Goal: Transaction & Acquisition: Purchase product/service

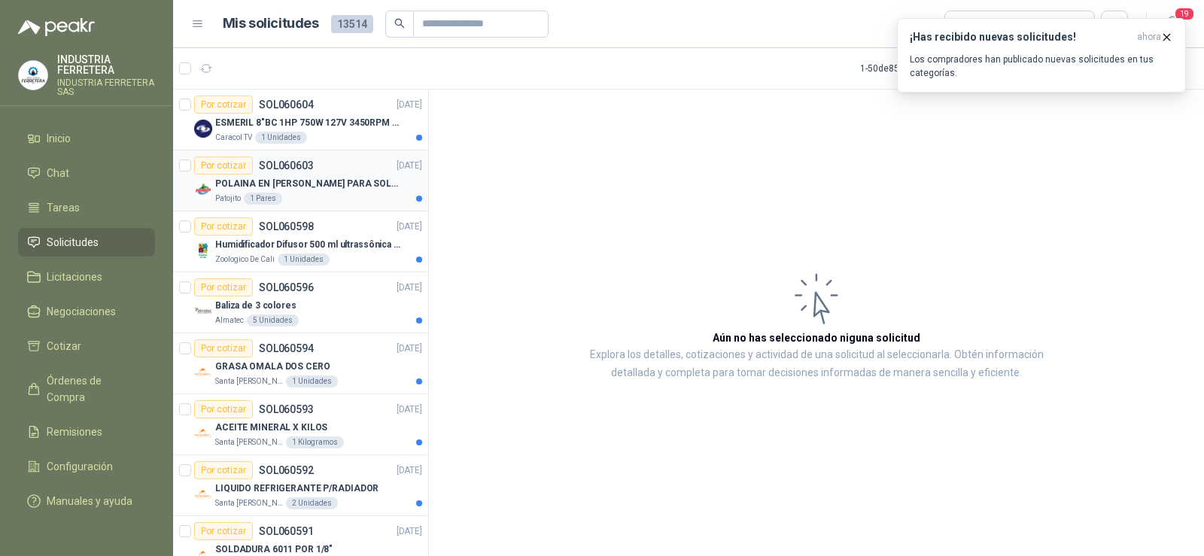
click at [309, 193] on div "Patojito 1 Pares" at bounding box center [318, 199] width 207 height 12
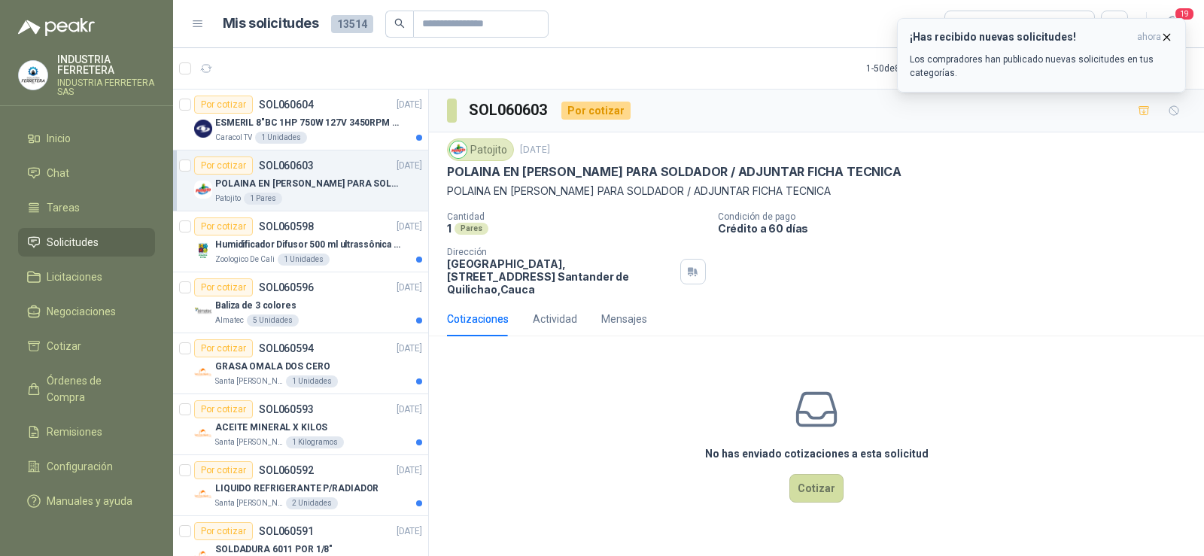
click at [1166, 35] on icon "button" at bounding box center [1168, 37] width 6 height 6
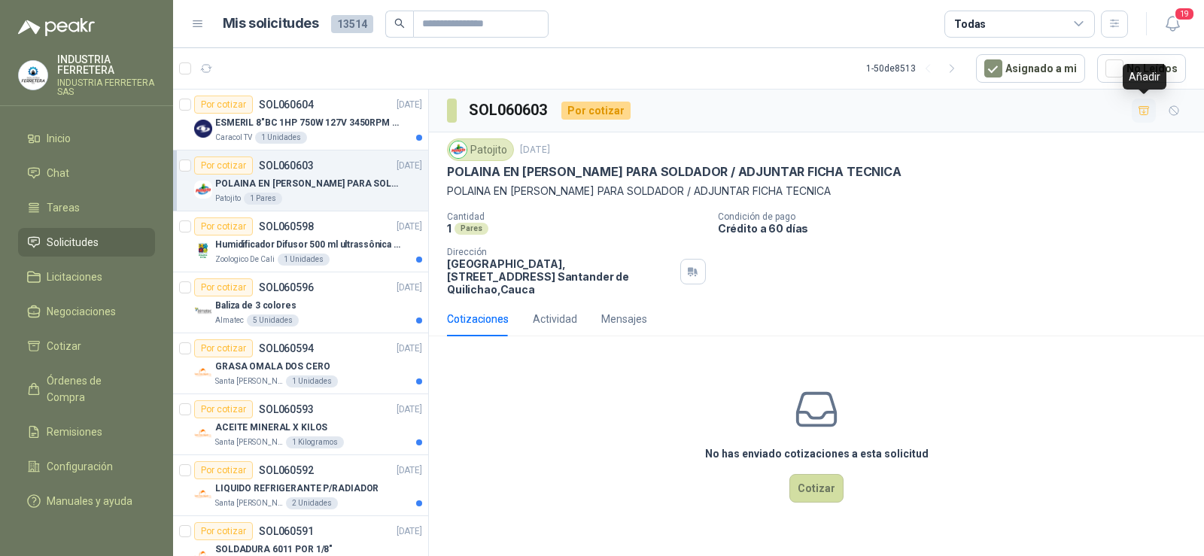
click at [1148, 112] on icon "button" at bounding box center [1144, 110] width 11 height 8
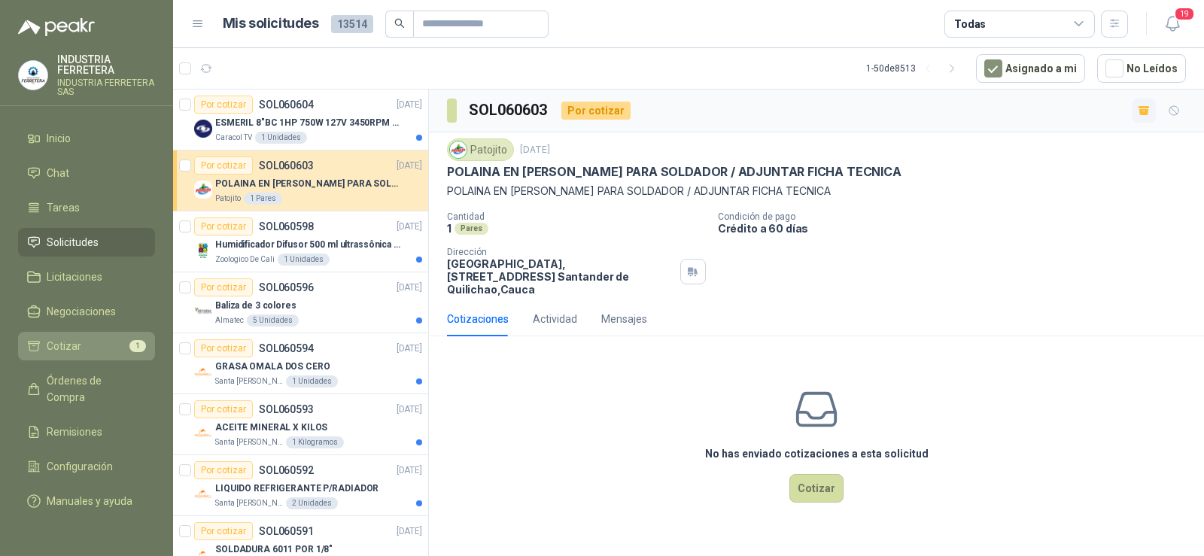
click at [75, 351] on span "Cotizar" at bounding box center [64, 346] width 35 height 17
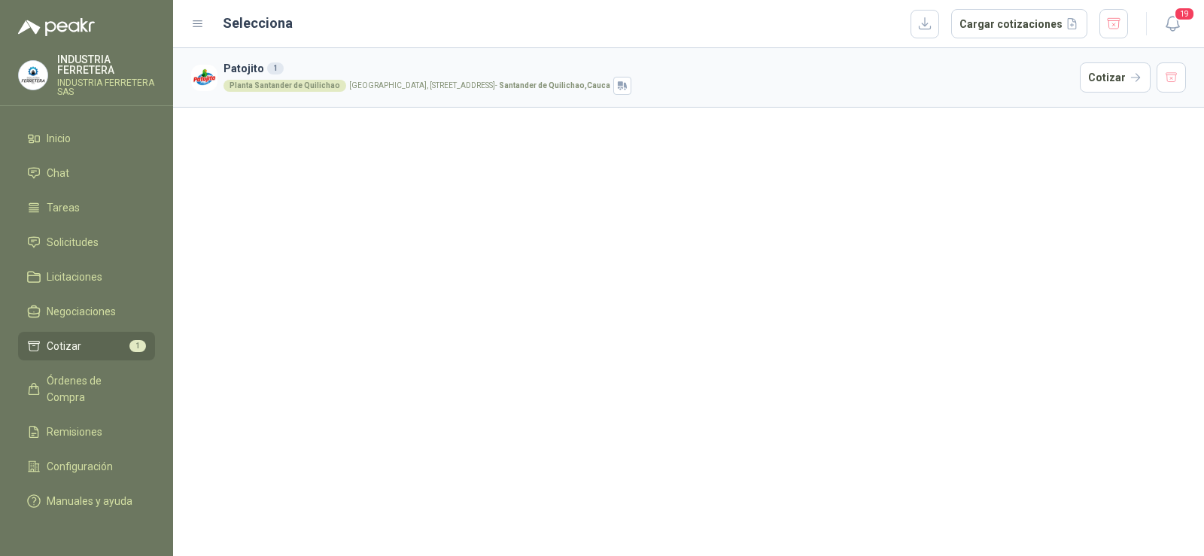
click at [351, 99] on article "Patojito 1 Planta [GEOGRAPHIC_DATA], [STREET_ADDRESS] Cotizar" at bounding box center [688, 77] width 1031 height 59
click at [325, 81] on div "Planta Santander de Quilichao" at bounding box center [285, 86] width 123 height 12
click at [1108, 77] on button "Cotizar" at bounding box center [1115, 77] width 71 height 30
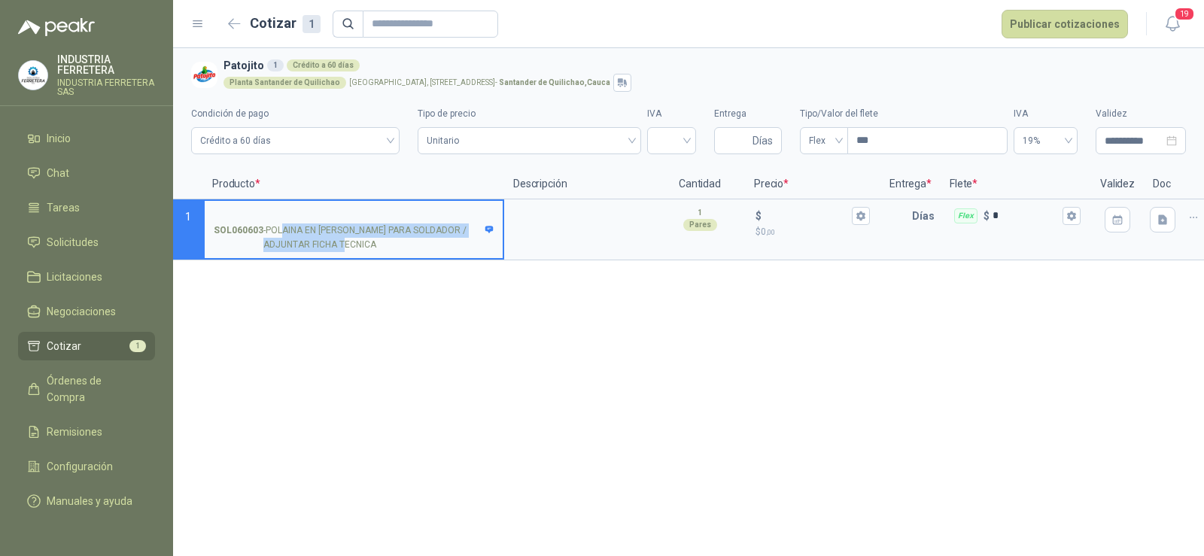
drag, startPoint x: 384, startPoint y: 250, endPoint x: 285, endPoint y: 224, distance: 102.8
click at [285, 224] on p "SOL060603 - POLAINA EN CARNAZA PARA SOLDADOR / ADJUNTAR FICHA TECNICA" at bounding box center [354, 238] width 280 height 29
click at [281, 225] on p "SOL060603 - POLAINA EN CARNAZA PARA SOLDADOR / ADJUNTAR FICHA TECNICA" at bounding box center [354, 238] width 280 height 29
click at [281, 222] on input "SOL060603 - POLAINA EN CARNAZA PARA SOLDADOR / ADJUNTAR FICHA TECNICA" at bounding box center [354, 216] width 280 height 11
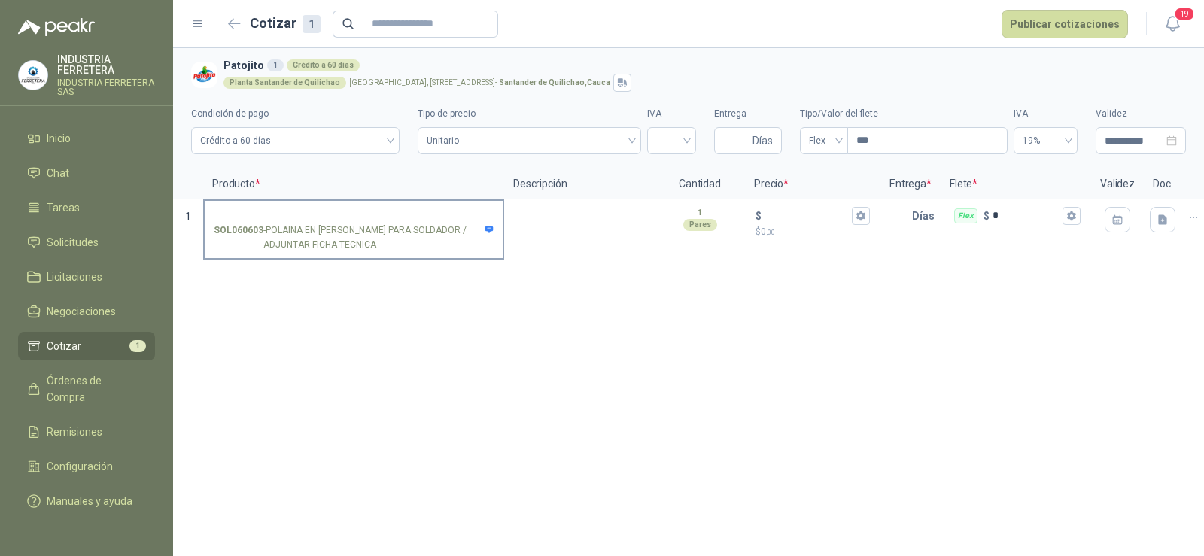
drag, startPoint x: 265, startPoint y: 227, endPoint x: 434, endPoint y: 236, distance: 169.6
click at [434, 236] on p "SOL060603 - POLAINA EN CARNAZA PARA SOLDADOR / ADJUNTAR FICHA TECNICA" at bounding box center [354, 238] width 280 height 29
copy p "POLAINA EN [PERSON_NAME] PARA SOLDADOR"
click at [314, 204] on label "SOL060603 - POLAINA EN CARNAZA PARA SOLDADOR / ADJUNTAR FICHA TECNICA" at bounding box center [354, 229] width 298 height 57
click at [314, 211] on input "SOL060603 - POLAINA EN CARNAZA PARA SOLDADOR / ADJUNTAR FICHA TECNICA" at bounding box center [354, 216] width 280 height 11
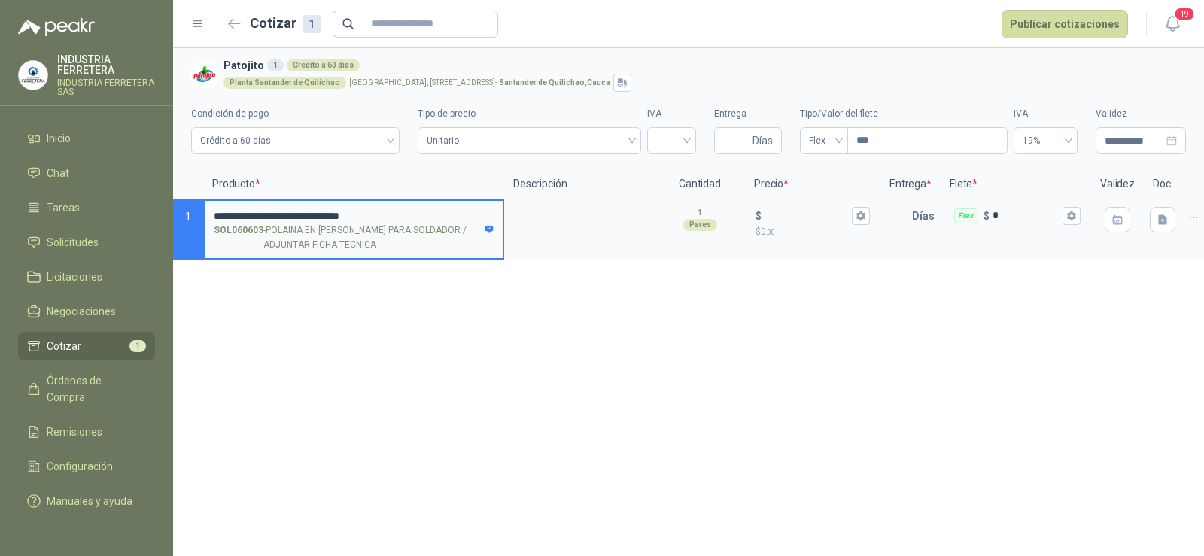
click at [218, 211] on input "**********" at bounding box center [354, 216] width 280 height 11
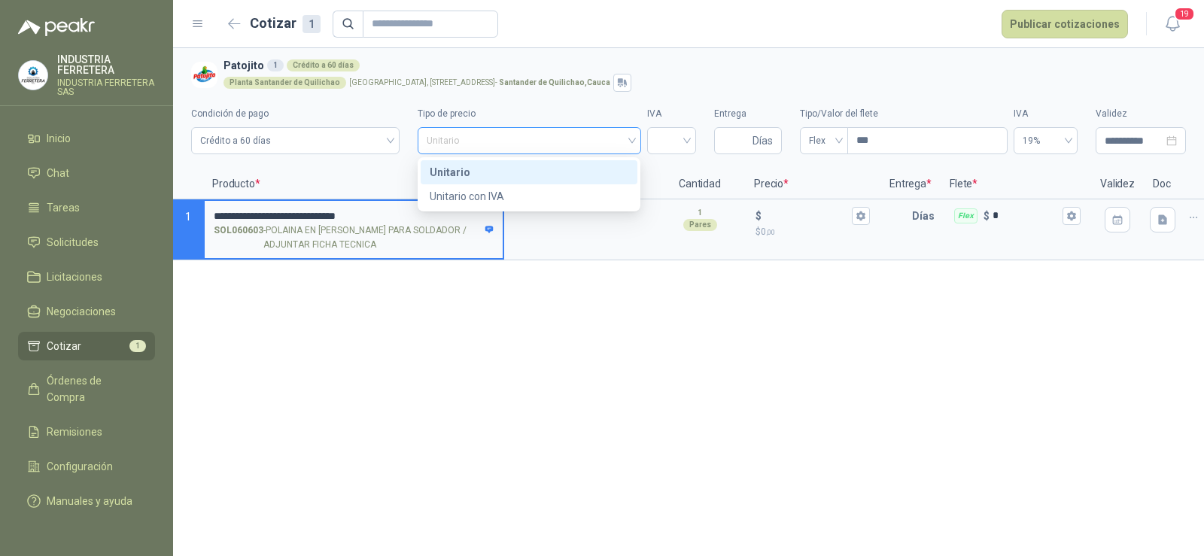
click at [483, 129] on span "Unitario" at bounding box center [529, 140] width 205 height 23
type input "**********"
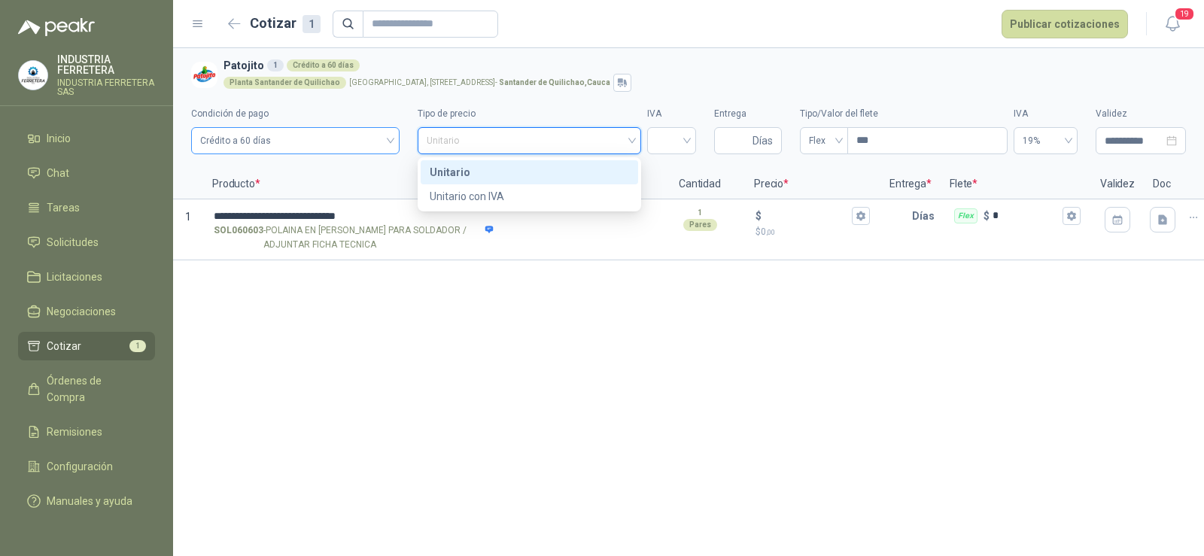
click at [325, 148] on span "Crédito a 60 días" at bounding box center [295, 140] width 190 height 23
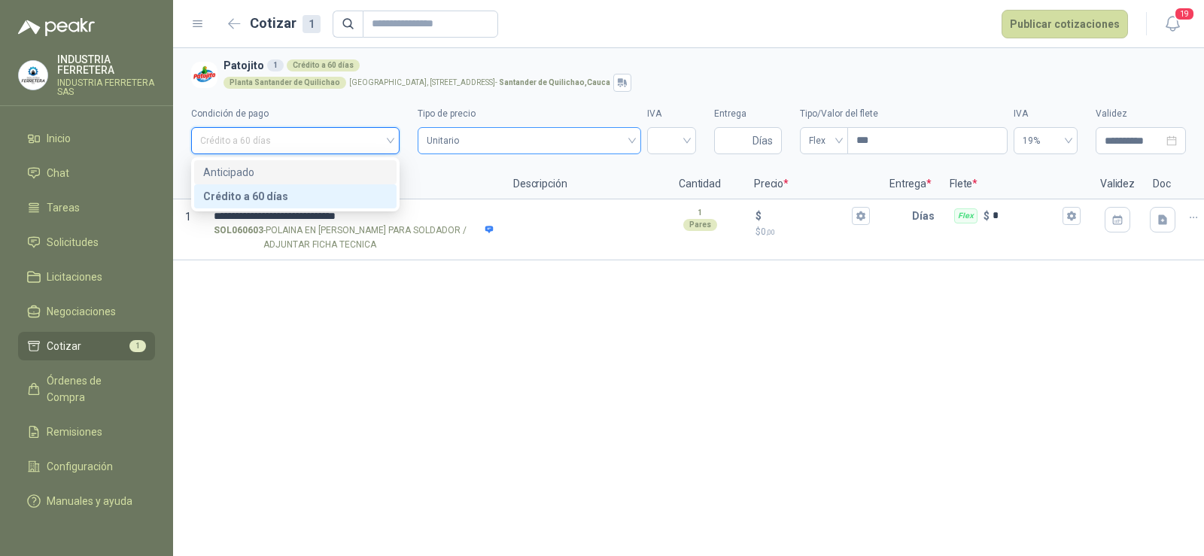
click at [461, 140] on span "Unitario" at bounding box center [529, 140] width 205 height 23
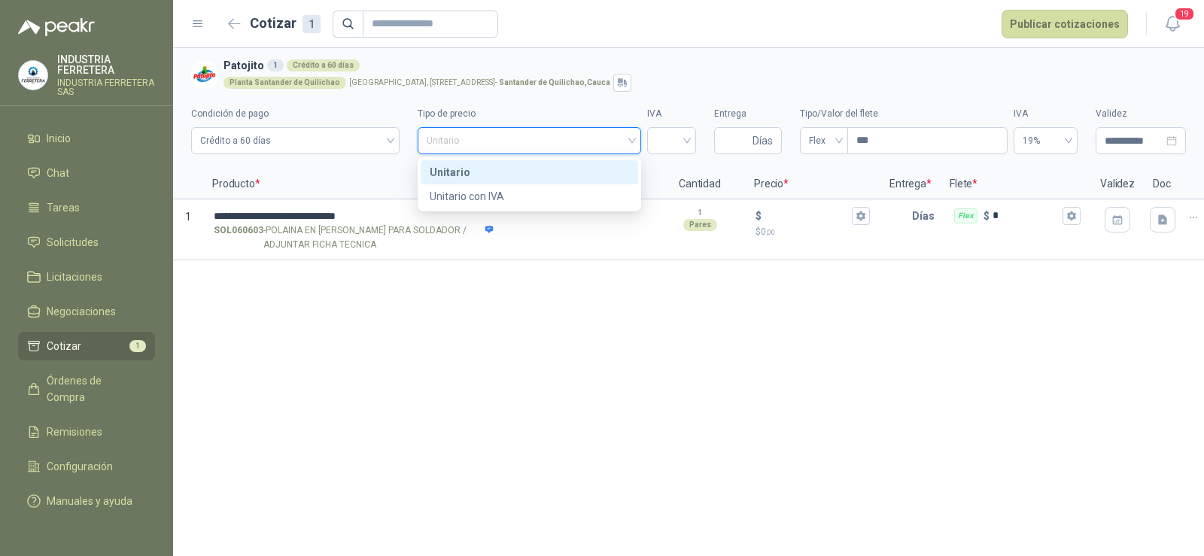
click at [467, 168] on div "Unitario" at bounding box center [529, 172] width 199 height 17
click at [313, 144] on span "Crédito a 60 días" at bounding box center [295, 140] width 190 height 23
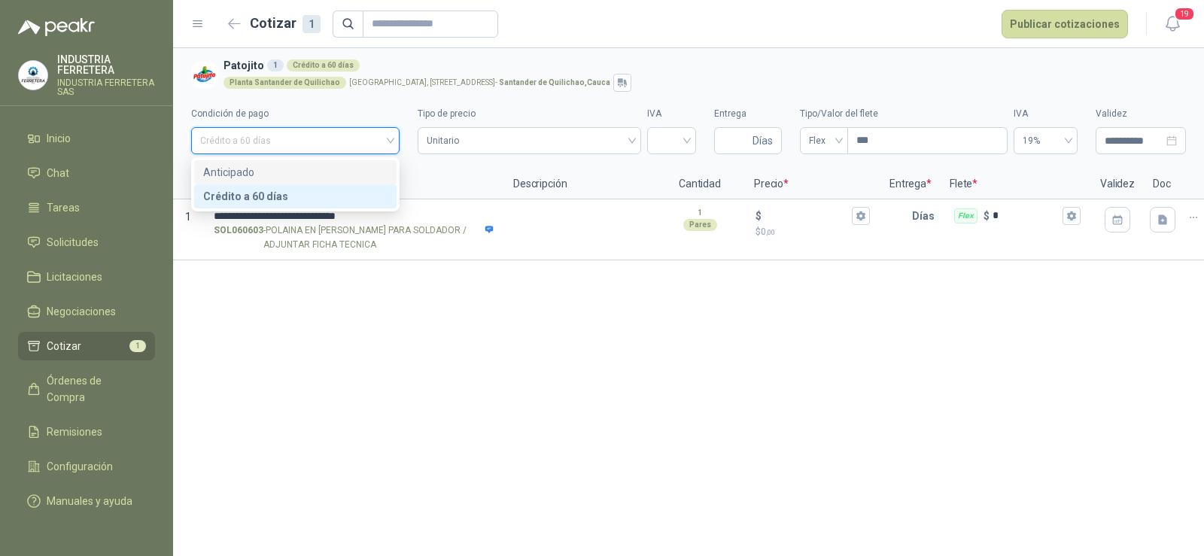
click at [253, 175] on div "Anticipado" at bounding box center [295, 172] width 184 height 17
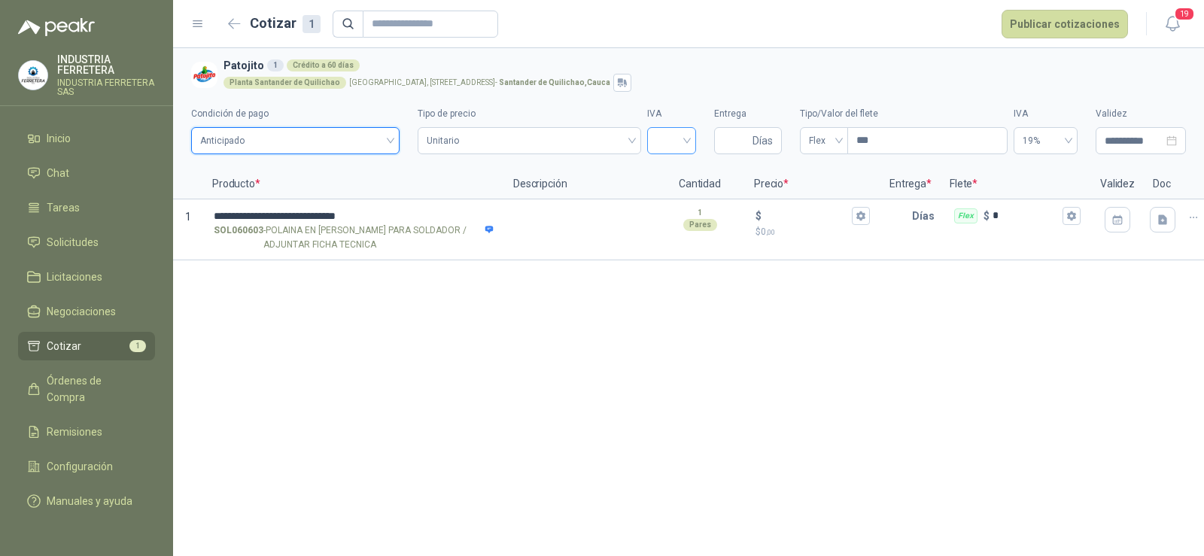
click at [653, 144] on div at bounding box center [671, 140] width 49 height 27
click at [672, 171] on div "19%" at bounding box center [671, 172] width 25 height 17
click at [747, 136] on input "Entrega" at bounding box center [736, 141] width 26 height 26
type input "*"
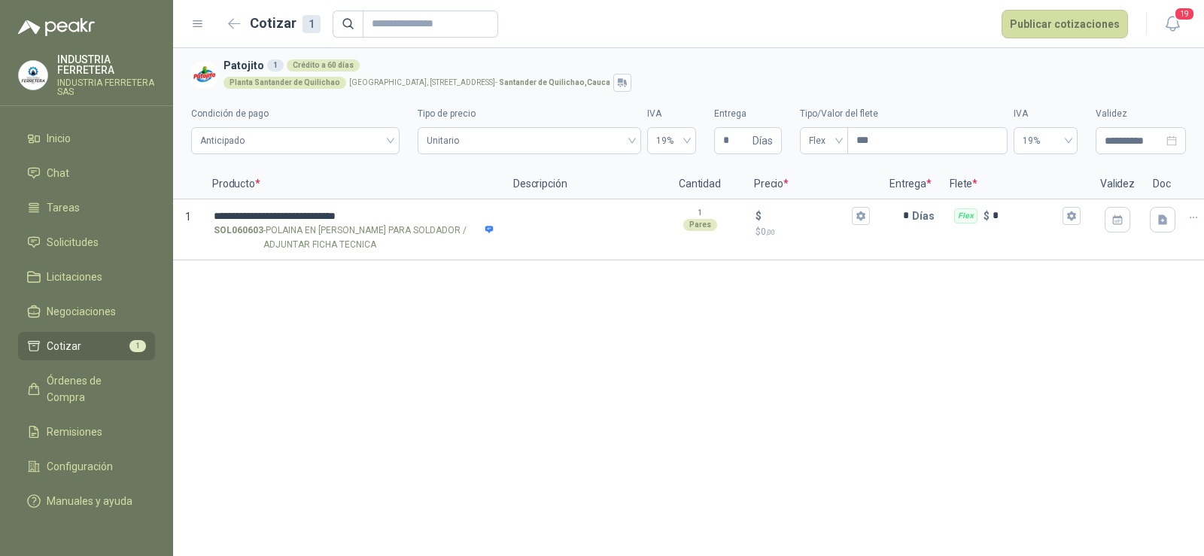
click at [766, 78] on div "Planta [GEOGRAPHIC_DATA], [STREET_ADDRESS]" at bounding box center [702, 83] width 957 height 18
drag, startPoint x: 809, startPoint y: 128, endPoint x: 814, endPoint y: 140, distance: 13.1
click at [810, 129] on div "Flex" at bounding box center [824, 140] width 48 height 27
click at [820, 196] on div "Incluido" at bounding box center [824, 196] width 24 height 17
click at [681, 361] on div "**********" at bounding box center [688, 302] width 1031 height 508
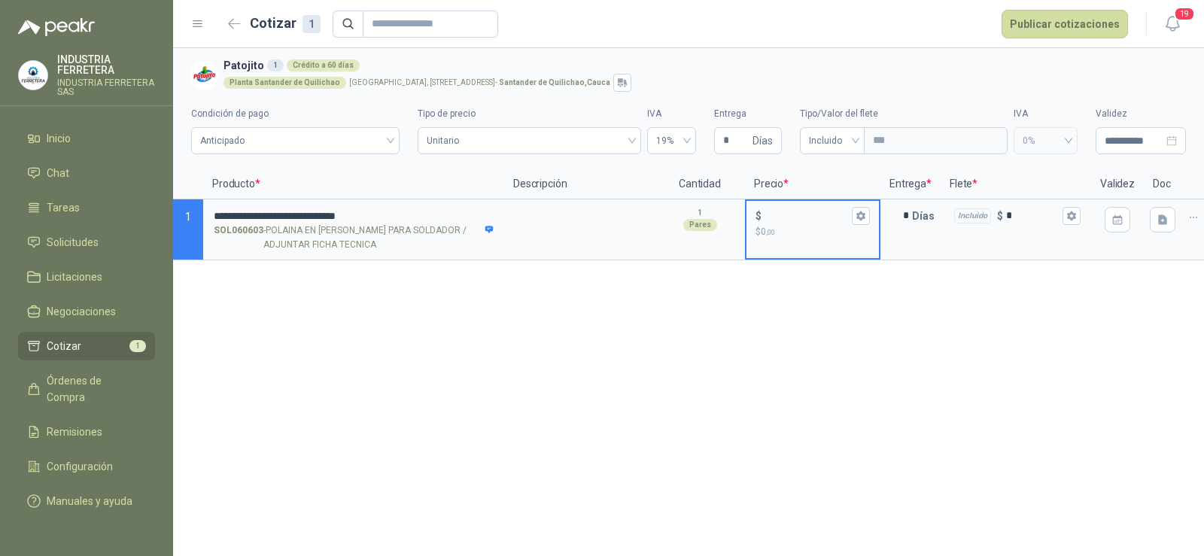
click at [794, 216] on input "$ $ 0 ,00" at bounding box center [807, 215] width 84 height 11
type input "******"
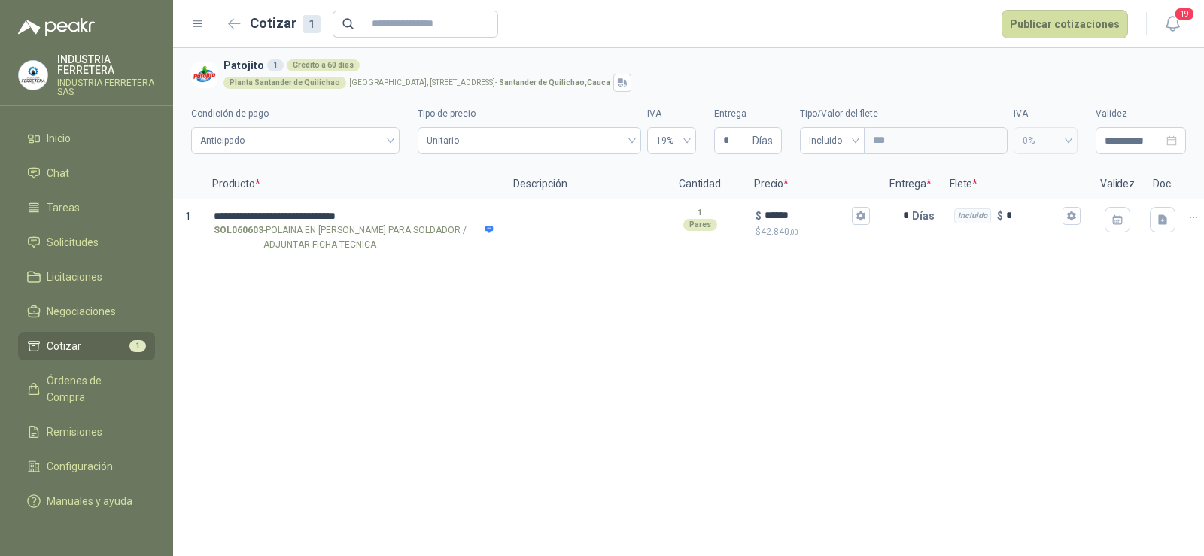
click at [76, 342] on span "Cotizar" at bounding box center [64, 346] width 35 height 17
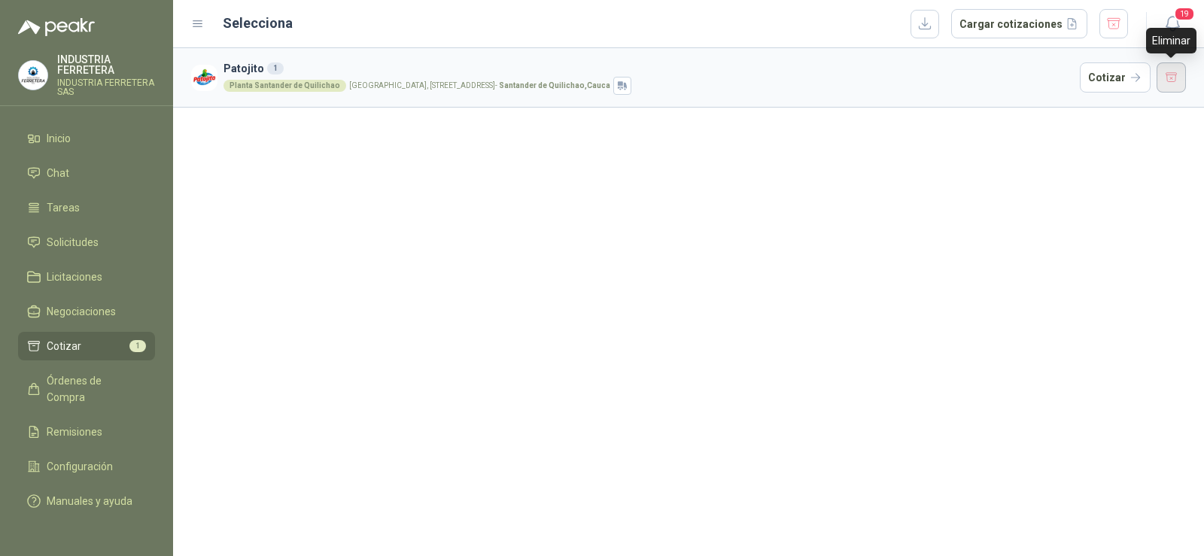
click at [1180, 82] on button "button" at bounding box center [1172, 77] width 30 height 30
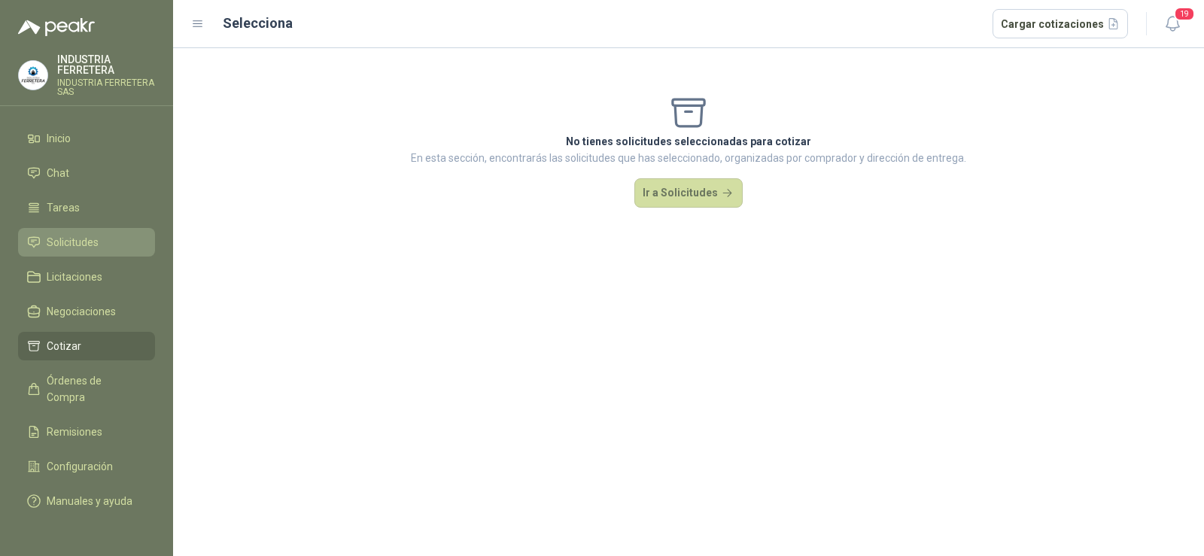
click at [64, 251] on link "Solicitudes" at bounding box center [86, 242] width 137 height 29
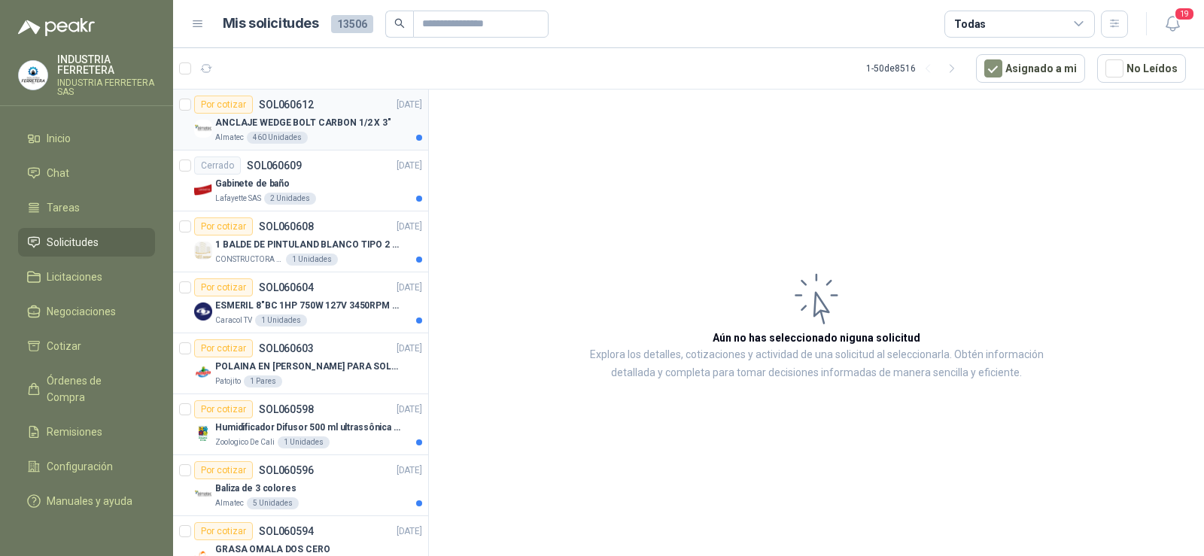
click at [305, 129] on p "ANCLAJE WEDGE BOLT CARBON 1/2 X 3"" at bounding box center [303, 123] width 176 height 14
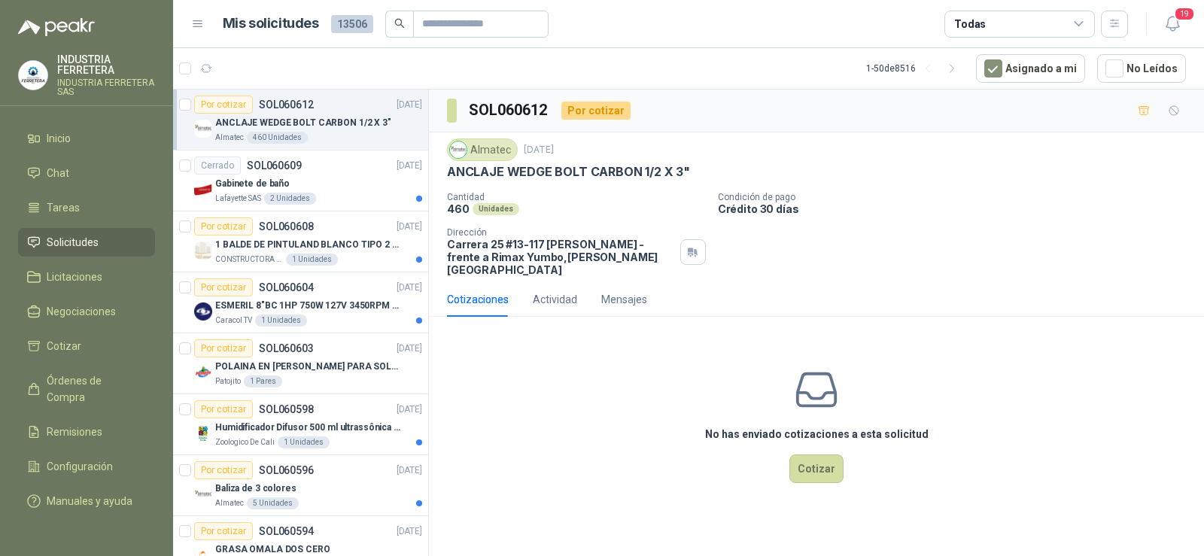
click at [486, 169] on p "ANCLAJE WEDGE BOLT CARBON 1/2 X 3"" at bounding box center [568, 172] width 243 height 16
copy p "ANCLAJE WEDGE BOLT CARBON 1/2 X 3""
click at [906, 266] on div "Almatec [DATE] ANCLAJE WEDGE BOLT CARBON 1/2 X 3" Cantidad 460 Unidades Condici…" at bounding box center [816, 207] width 775 height 150
